Goal: Obtain resource: Obtain resource

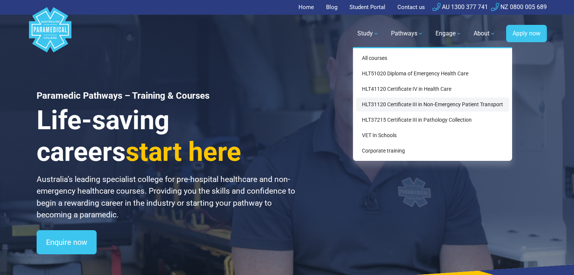
click at [375, 102] on link "HLT31120 Certificate III in Non-Emergency Patient Transport" at bounding box center [432, 105] width 153 height 14
click at [380, 106] on link "HLT31120 Certificate III in Non-Emergency Patient Transport" at bounding box center [432, 105] width 153 height 14
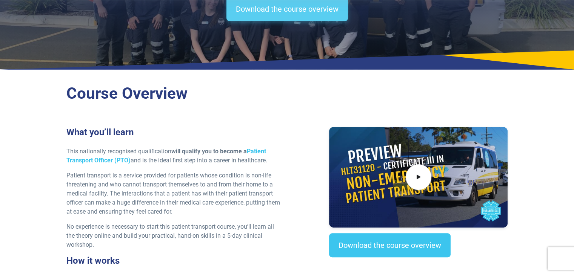
scroll to position [151, 0]
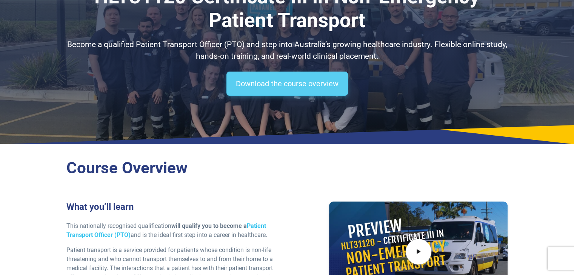
click at [290, 85] on link "Download the course overview" at bounding box center [286, 84] width 121 height 24
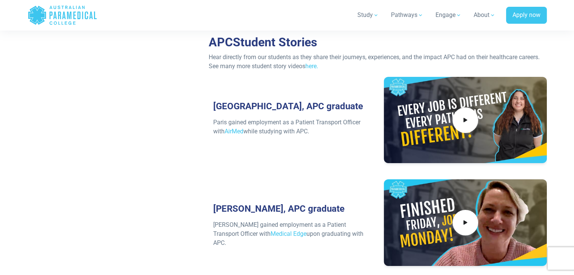
scroll to position [3386, 0]
